Goal: Information Seeking & Learning: Understand process/instructions

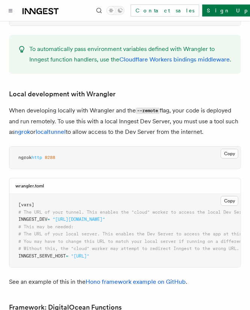
scroll to position [0, 43]
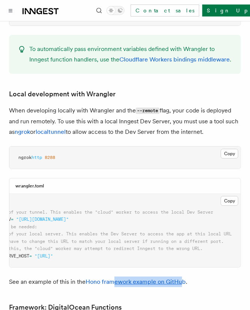
drag, startPoint x: 169, startPoint y: 224, endPoint x: 116, endPoint y: 222, distance: 52.6
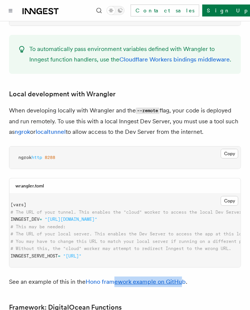
scroll to position [0, 0]
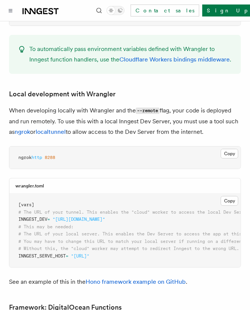
click at [203, 277] on p "See an example of this in the Hono framework example on GitHub ." at bounding box center [125, 282] width 232 height 11
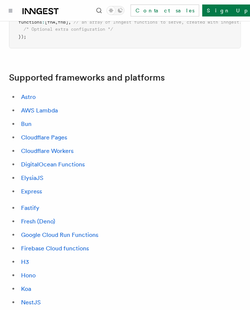
scroll to position [563, 0]
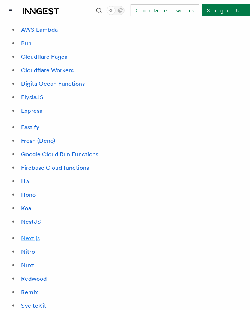
click at [23, 235] on link "Next.js" at bounding box center [30, 238] width 19 height 7
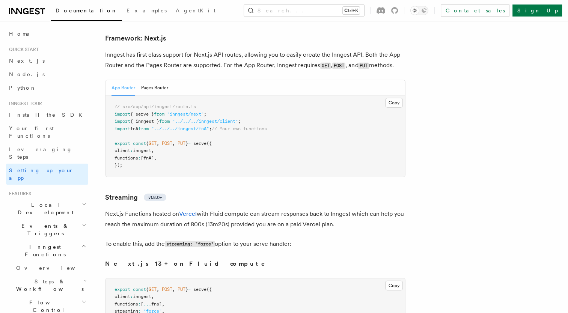
scroll to position [4908, 0]
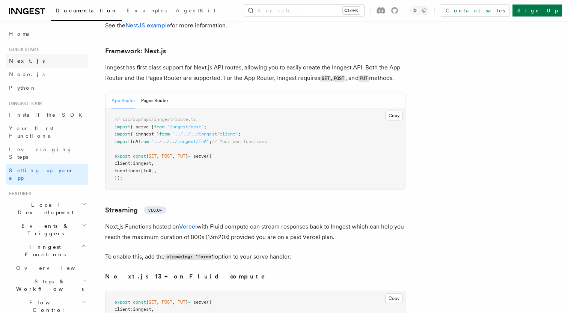
click at [33, 57] on link "Next.js" at bounding box center [47, 61] width 82 height 14
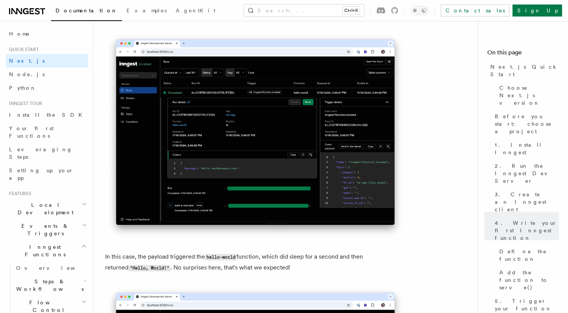
scroll to position [2814, 0]
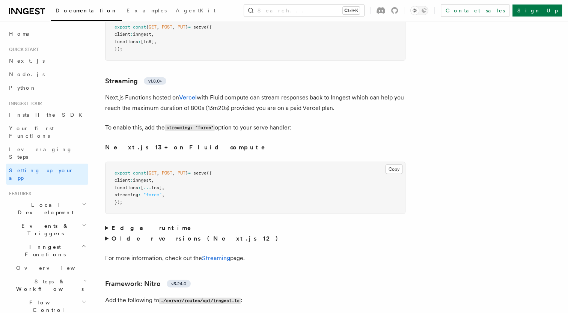
scroll to position [4962, 0]
